Goal: Navigation & Orientation: Find specific page/section

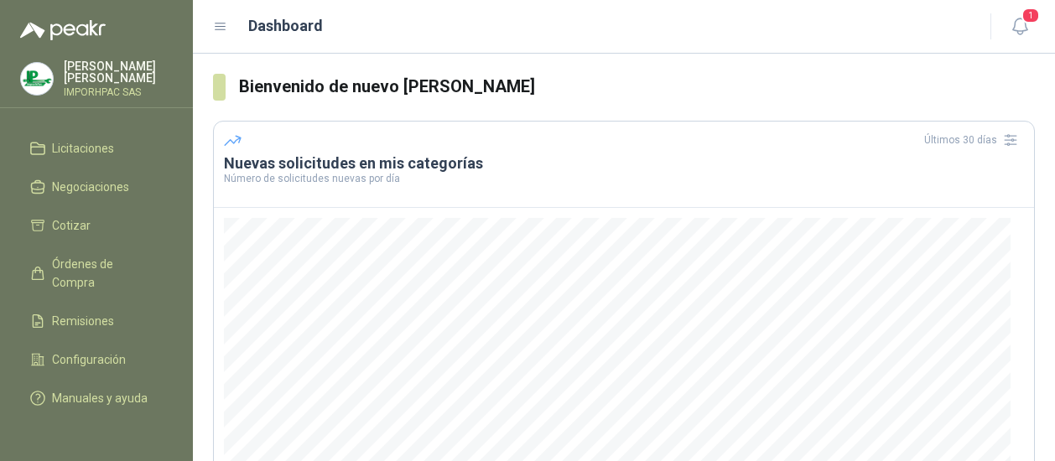
scroll to position [168, 0]
click at [74, 216] on span "Cotizar" at bounding box center [71, 225] width 39 height 18
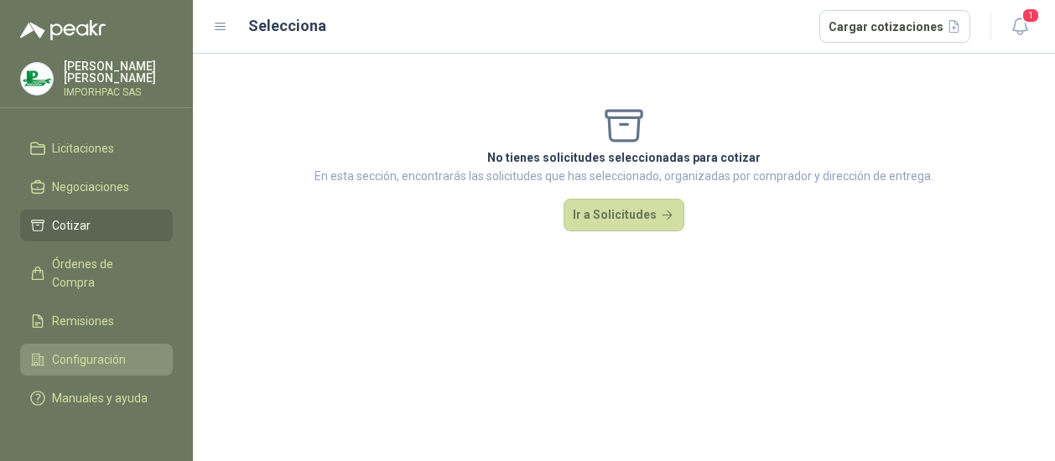
scroll to position [84, 0]
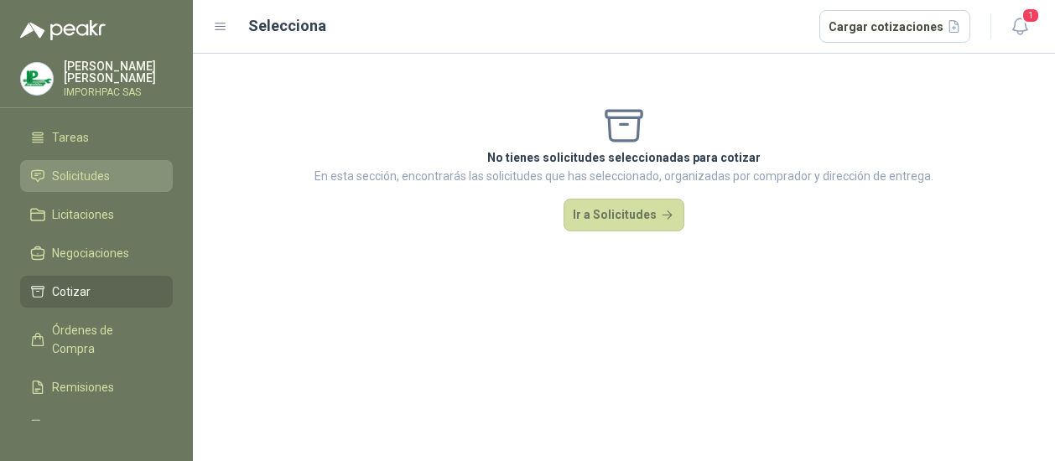
click at [68, 167] on span "Solicitudes" at bounding box center [81, 176] width 58 height 18
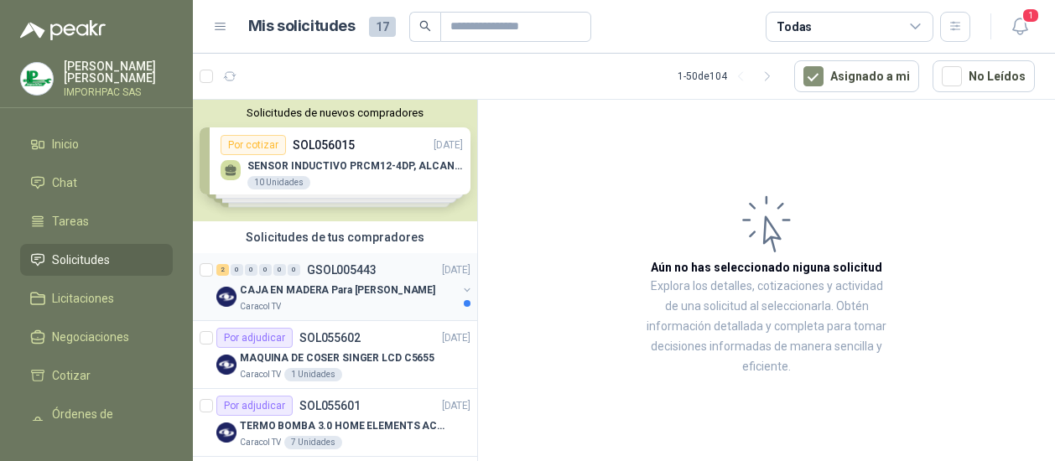
click at [283, 290] on p "CAJA EN MADERA Para [PERSON_NAME]" at bounding box center [337, 291] width 195 height 16
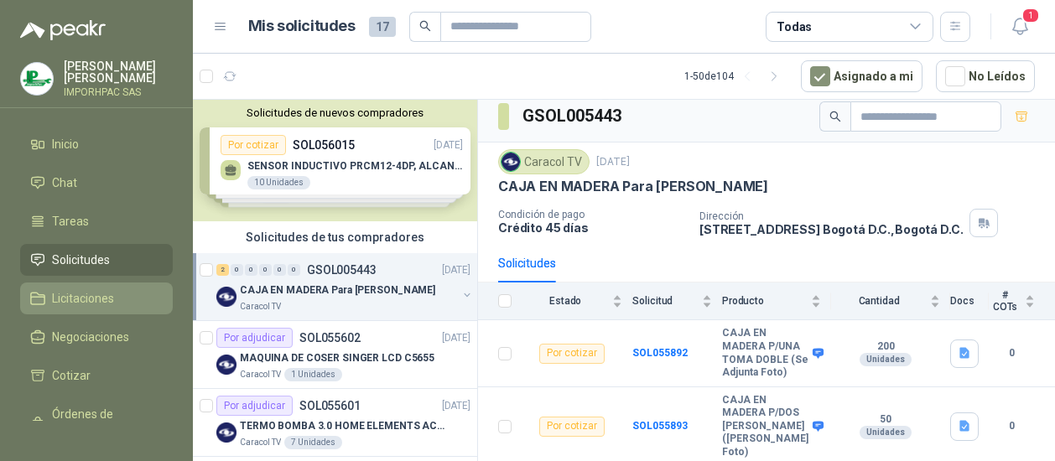
scroll to position [168, 0]
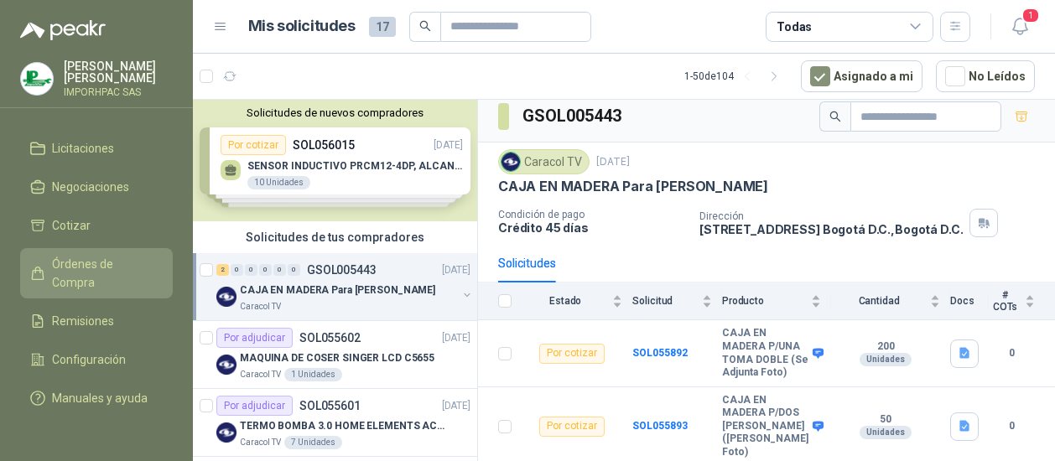
click at [76, 255] on span "Órdenes de Compra" at bounding box center [104, 273] width 105 height 37
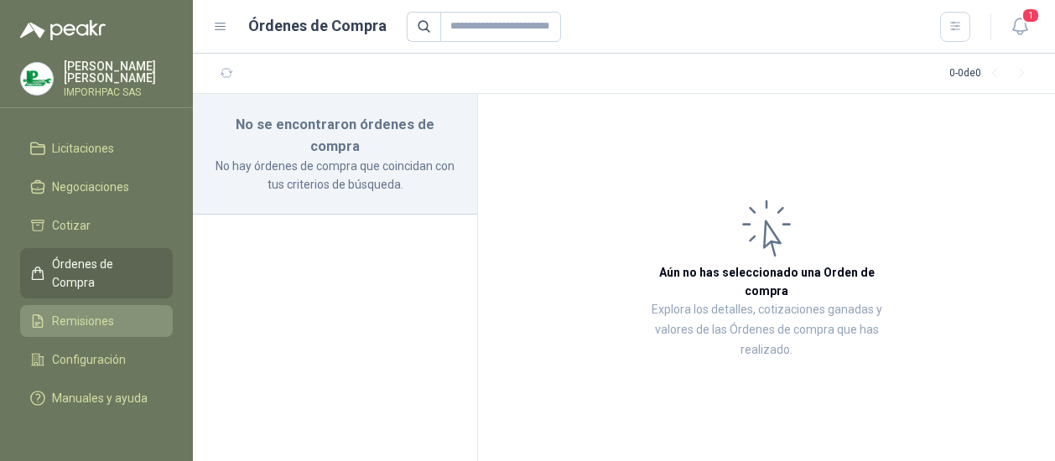
click at [94, 312] on span "Remisiones" at bounding box center [83, 321] width 62 height 18
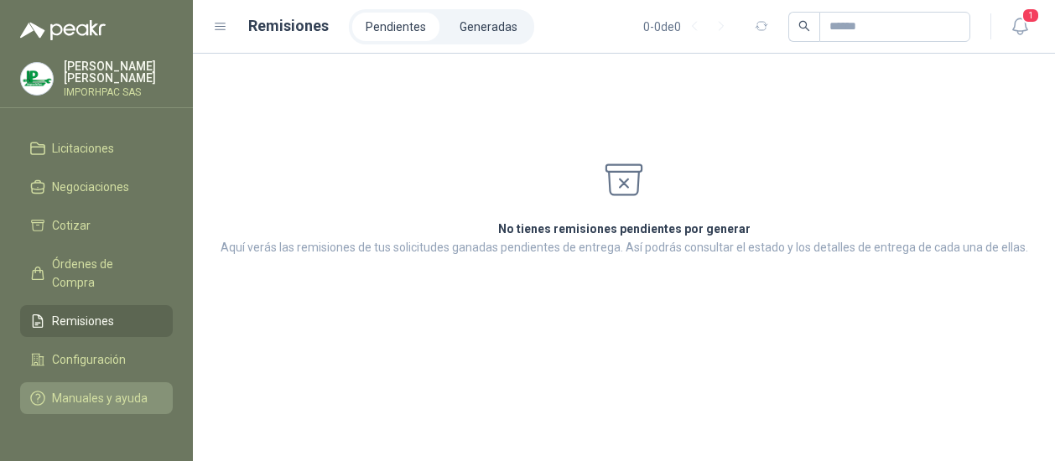
click at [82, 389] on span "Manuales y ayuda" at bounding box center [100, 398] width 96 height 18
